Goal: Entertainment & Leisure: Consume media (video, audio)

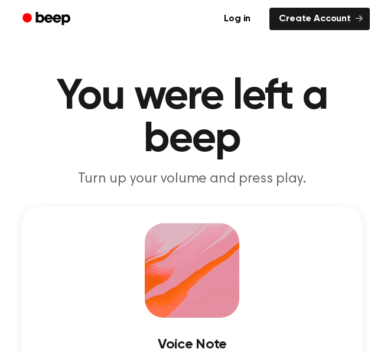
drag, startPoint x: 365, startPoint y: 80, endPoint x: 426, endPoint y: 41, distance: 71.8
drag, startPoint x: 373, startPoint y: 48, endPoint x: 404, endPoint y: 67, distance: 36.3
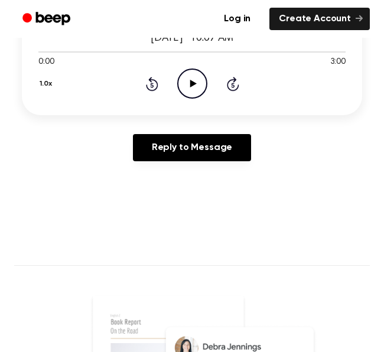
scroll to position [336, 0]
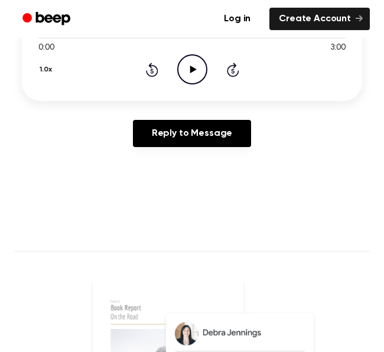
click at [200, 71] on icon "Play Audio" at bounding box center [192, 69] width 30 height 30
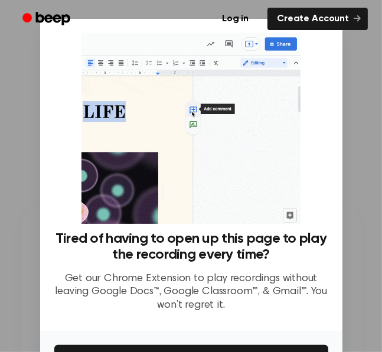
scroll to position [77, 0]
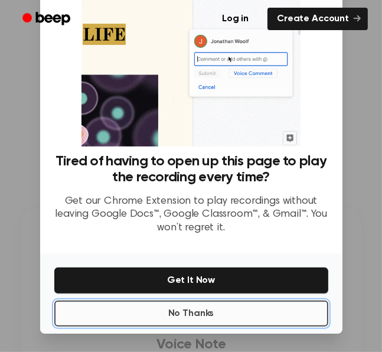
click at [168, 306] on button "No Thanks" at bounding box center [191, 314] width 274 height 26
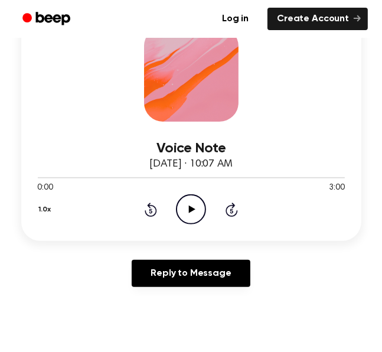
scroll to position [197, 0]
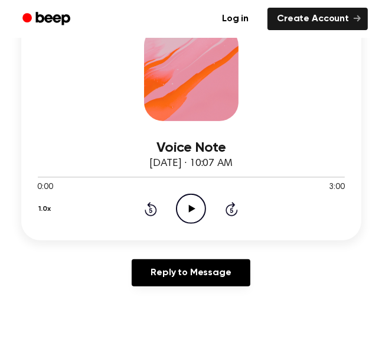
click at [191, 216] on icon "Play Audio" at bounding box center [191, 209] width 30 height 30
click at [197, 206] on icon "Pause Audio" at bounding box center [191, 209] width 30 height 30
click at [196, 213] on icon "Play Audio" at bounding box center [191, 209] width 30 height 30
click at [182, 204] on icon "Pause Audio" at bounding box center [191, 209] width 30 height 30
click at [179, 208] on icon "Play Audio" at bounding box center [191, 209] width 30 height 30
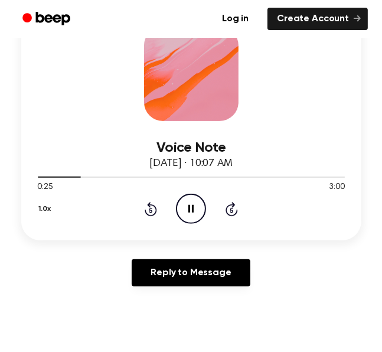
click at [185, 202] on icon "Pause Audio" at bounding box center [191, 209] width 30 height 30
click at [186, 207] on icon "Play Audio" at bounding box center [191, 209] width 30 height 30
click at [186, 210] on icon "Pause Audio" at bounding box center [191, 209] width 30 height 30
click at [188, 213] on icon "Play Audio" at bounding box center [191, 209] width 30 height 30
click at [189, 210] on icon at bounding box center [191, 209] width 5 height 8
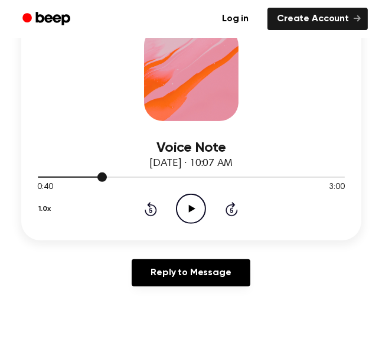
click at [303, 178] on div at bounding box center [191, 176] width 307 height 9
click at [296, 178] on div at bounding box center [191, 176] width 307 height 9
click at [46, 173] on div at bounding box center [191, 176] width 307 height 9
drag, startPoint x: 48, startPoint y: 174, endPoint x: 108, endPoint y: 176, distance: 60.3
click at [108, 176] on div at bounding box center [191, 176] width 307 height 9
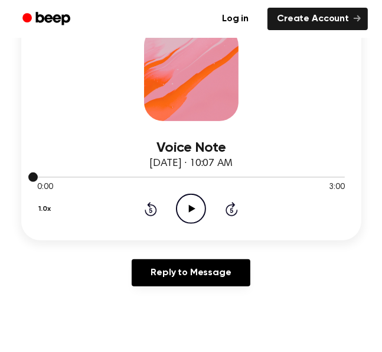
click at [108, 176] on div at bounding box center [191, 176] width 307 height 9
drag, startPoint x: 38, startPoint y: 181, endPoint x: 224, endPoint y: 144, distance: 189.7
click at [224, 144] on div "Voice Note September 11, 2025 · 10:07 AM 0:00 3:00 Your browser does not suppor…" at bounding box center [191, 172] width 307 height 103
click at [187, 209] on icon "Play Audio" at bounding box center [191, 209] width 30 height 30
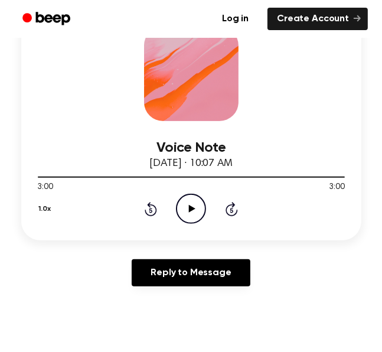
click at [196, 212] on icon "Play Audio" at bounding box center [191, 209] width 30 height 30
